Goal: Task Accomplishment & Management: Use online tool/utility

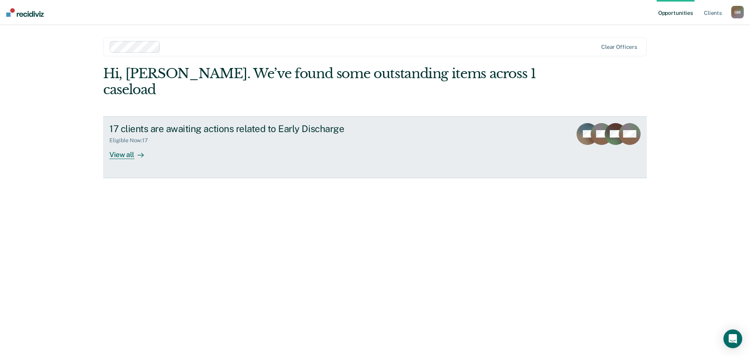
click at [135, 150] on div at bounding box center [138, 154] width 9 height 9
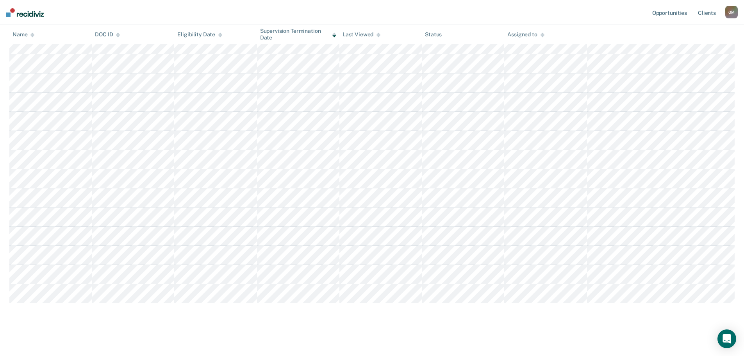
scroll to position [173, 0]
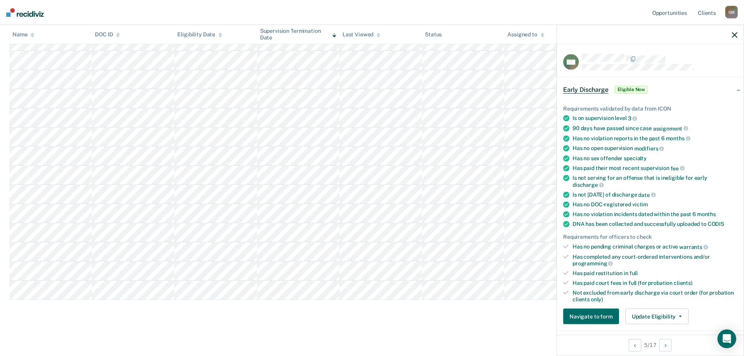
click at [732, 34] on icon "button" at bounding box center [734, 34] width 5 height 5
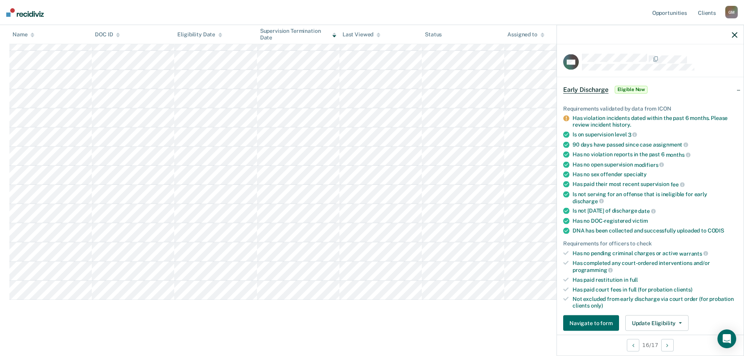
click at [732, 34] on icon "button" at bounding box center [734, 34] width 5 height 5
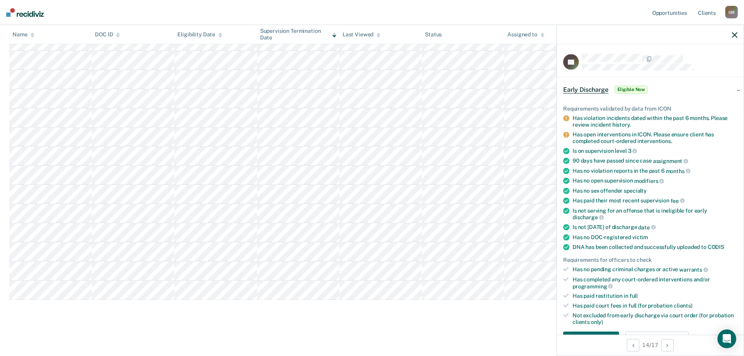
click at [735, 31] on div at bounding box center [650, 35] width 187 height 20
click at [735, 31] on button "button" at bounding box center [734, 34] width 5 height 7
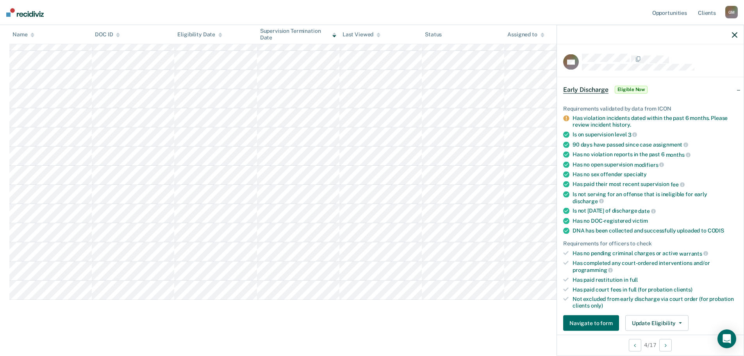
click at [733, 34] on icon "button" at bounding box center [734, 34] width 5 height 5
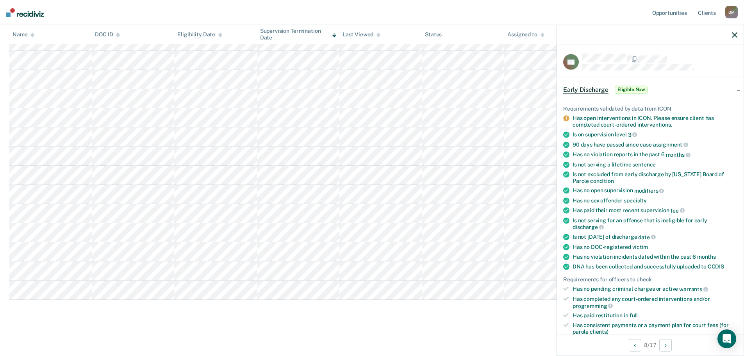
click at [735, 36] on icon "button" at bounding box center [734, 34] width 5 height 5
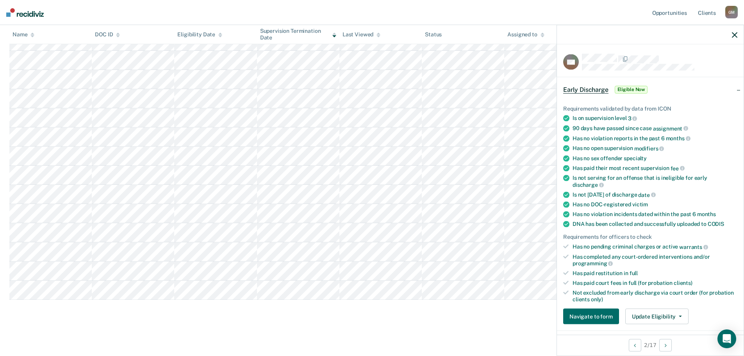
click at [733, 38] on div at bounding box center [650, 35] width 187 height 20
click at [733, 34] on icon "button" at bounding box center [734, 34] width 5 height 5
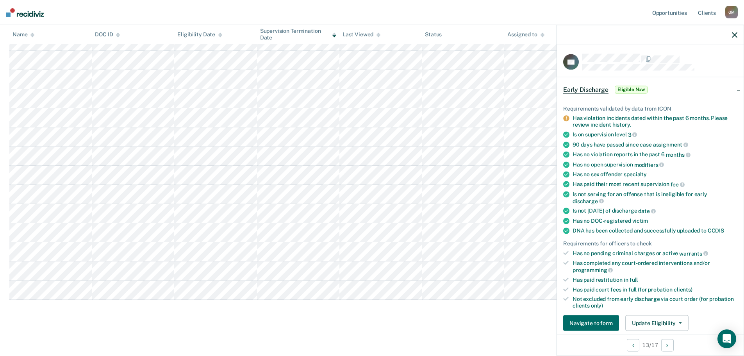
click at [731, 33] on div at bounding box center [650, 35] width 187 height 20
click at [733, 35] on icon "button" at bounding box center [734, 34] width 5 height 5
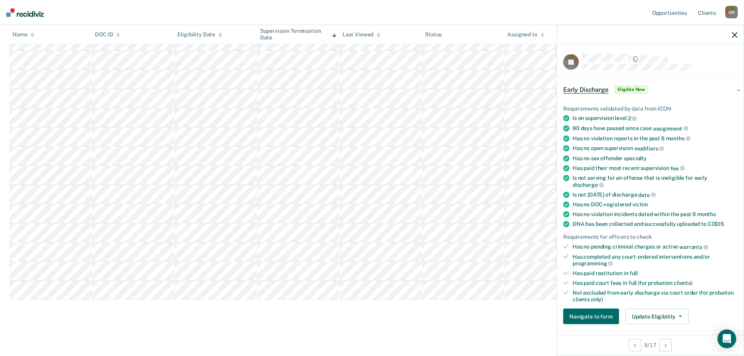
click at [735, 35] on icon "button" at bounding box center [734, 34] width 5 height 5
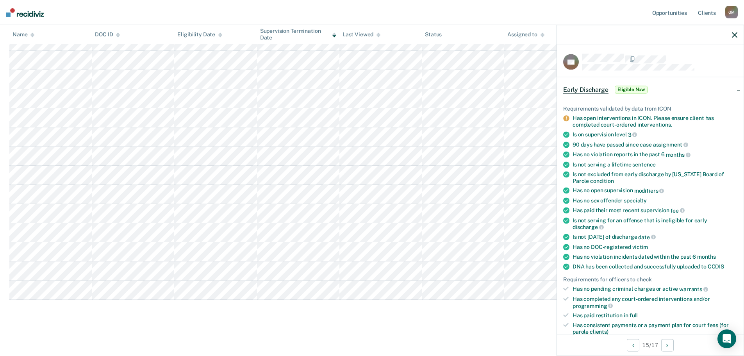
click at [738, 29] on div at bounding box center [650, 35] width 187 height 20
click at [735, 32] on icon "button" at bounding box center [734, 34] width 5 height 5
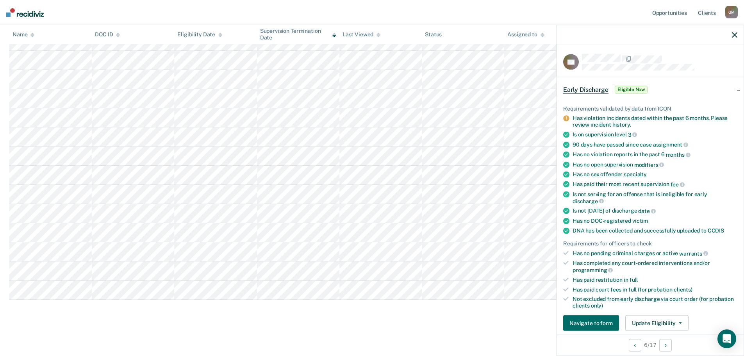
click at [733, 34] on icon "button" at bounding box center [734, 34] width 5 height 5
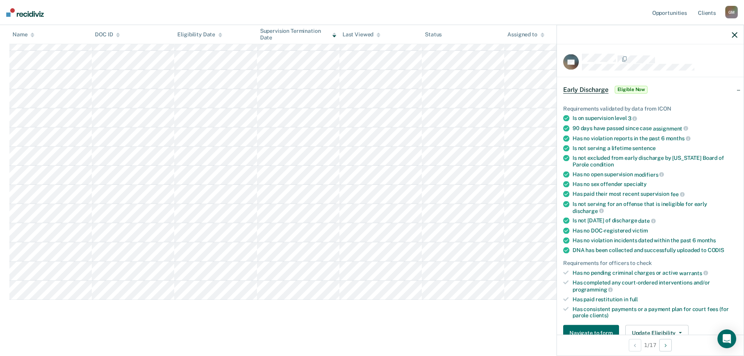
click at [736, 39] on div at bounding box center [650, 35] width 187 height 20
click at [733, 34] on icon "button" at bounding box center [734, 34] width 5 height 5
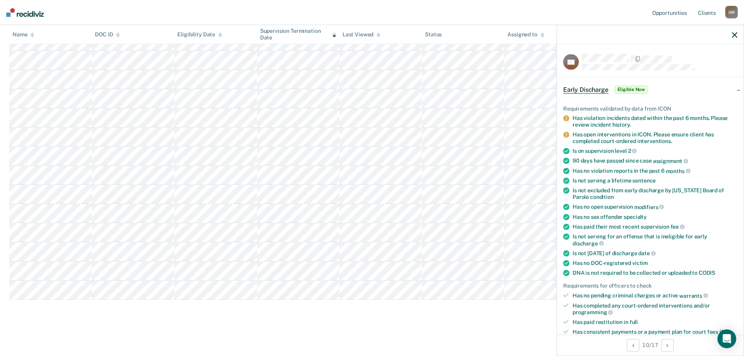
click at [734, 31] on button "button" at bounding box center [734, 34] width 5 height 7
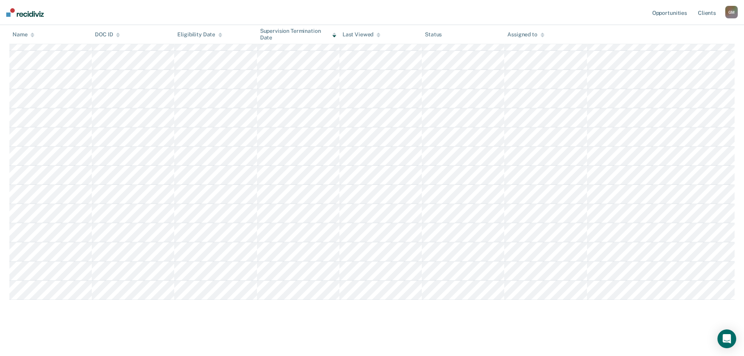
scroll to position [0, 0]
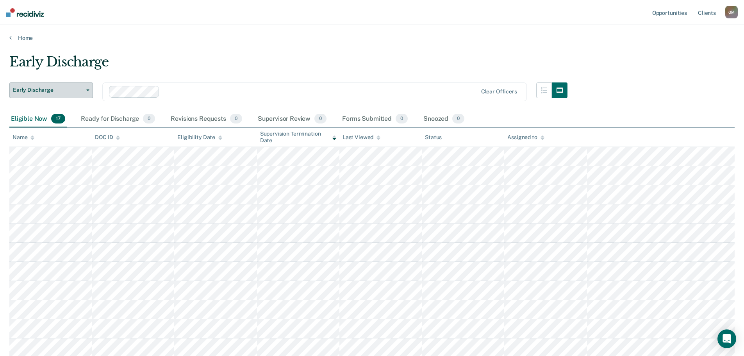
click at [87, 89] on icon "button" at bounding box center [87, 90] width 3 height 2
click at [37, 16] on nav "Opportunities Client s [PERSON_NAME] G M Profile How it works Log Out" at bounding box center [372, 12] width 744 height 25
drag, startPoint x: 37, startPoint y: 15, endPoint x: 242, endPoint y: 8, distance: 204.8
click at [242, 8] on nav "Opportunities Client s [PERSON_NAME] G M Profile How it works Log Out" at bounding box center [372, 12] width 744 height 25
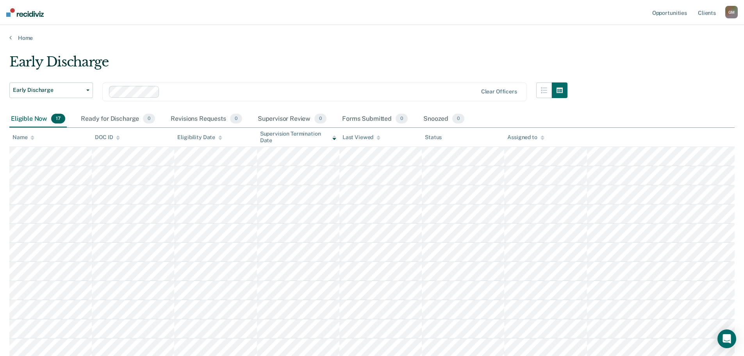
drag, startPoint x: 23, startPoint y: 18, endPoint x: 374, endPoint y: 14, distance: 351.1
click at [374, 14] on nav "Opportunities Client s [PERSON_NAME] G M Profile How it works Log Out" at bounding box center [372, 12] width 744 height 25
